Goal: Book appointment/travel/reservation

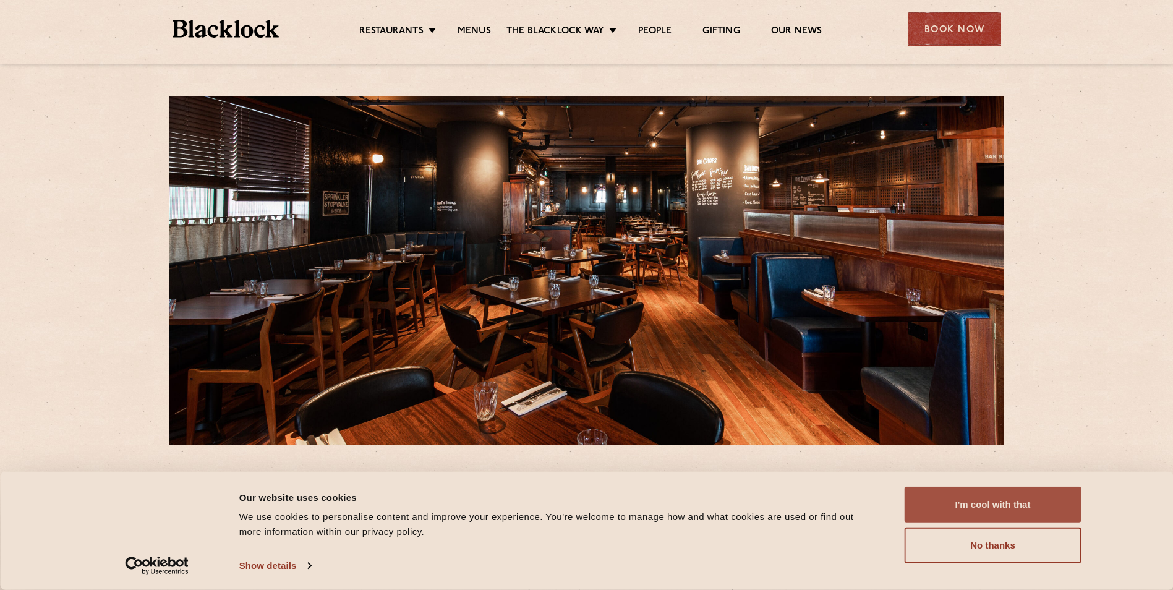
click at [1009, 503] on button "I'm cool with that" at bounding box center [993, 505] width 177 height 36
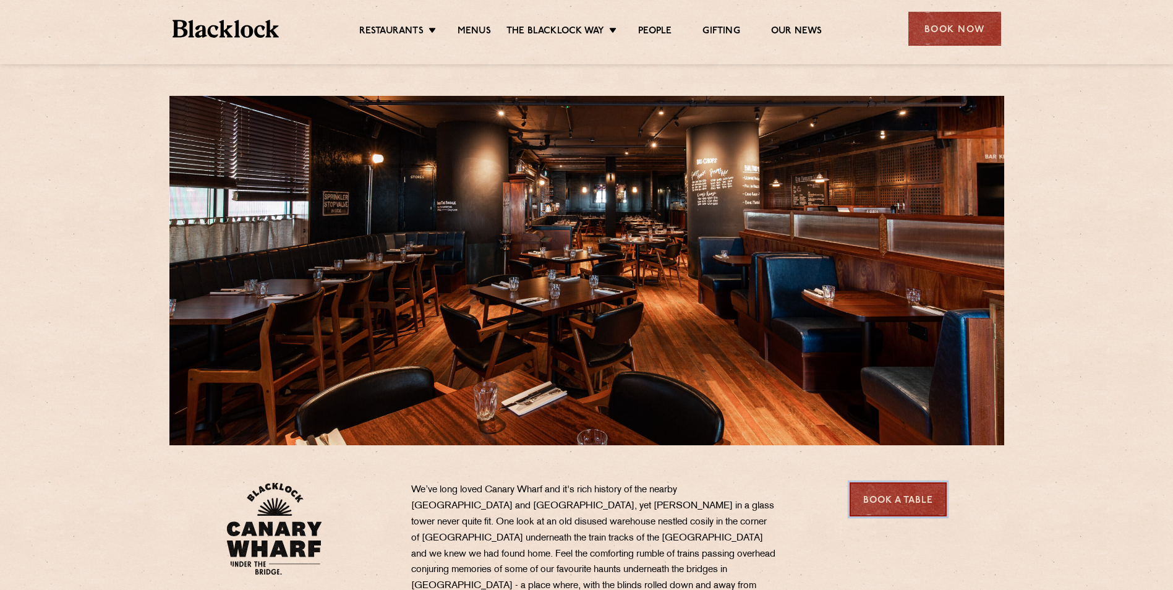
click at [907, 500] on link "Book a Table" at bounding box center [898, 499] width 97 height 34
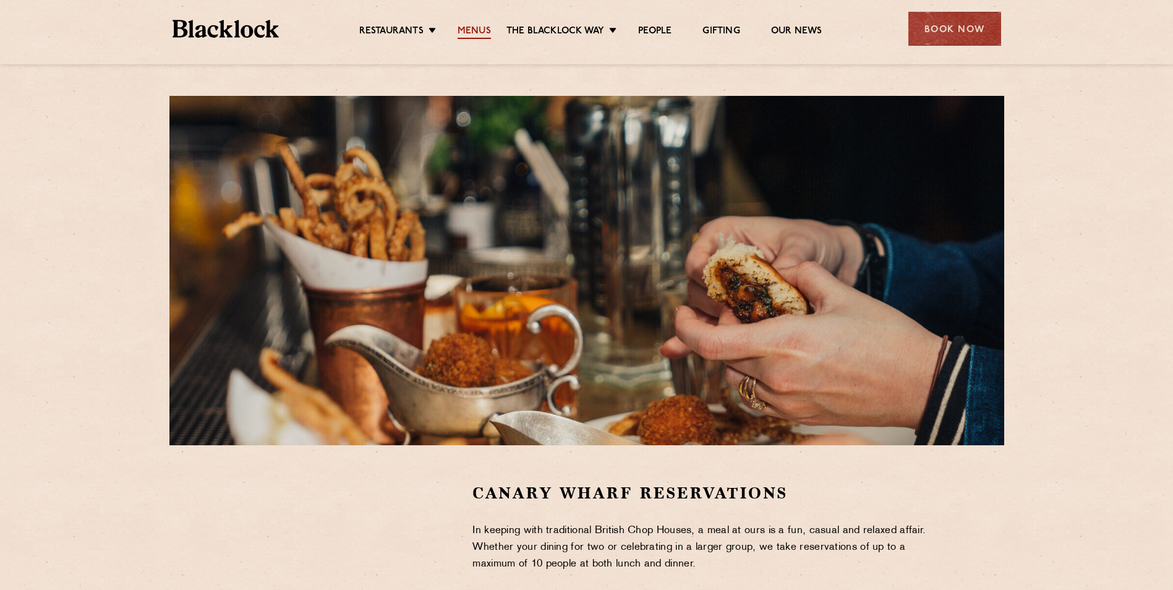
click at [481, 33] on link "Menus" at bounding box center [474, 32] width 33 height 14
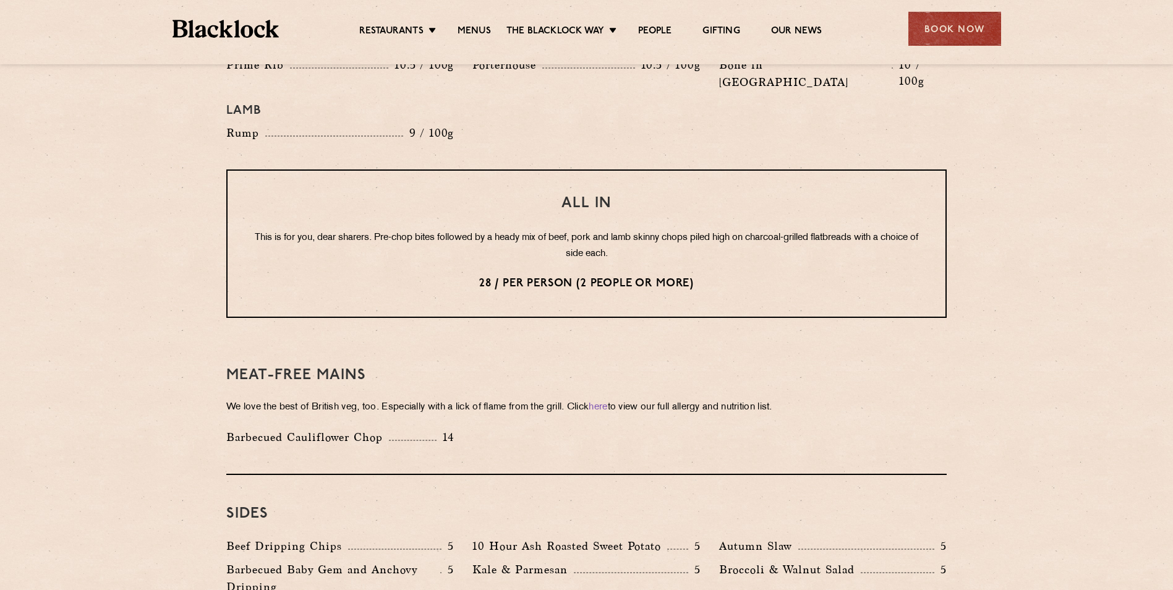
scroll to position [1484, 0]
